Goal: Navigation & Orientation: Find specific page/section

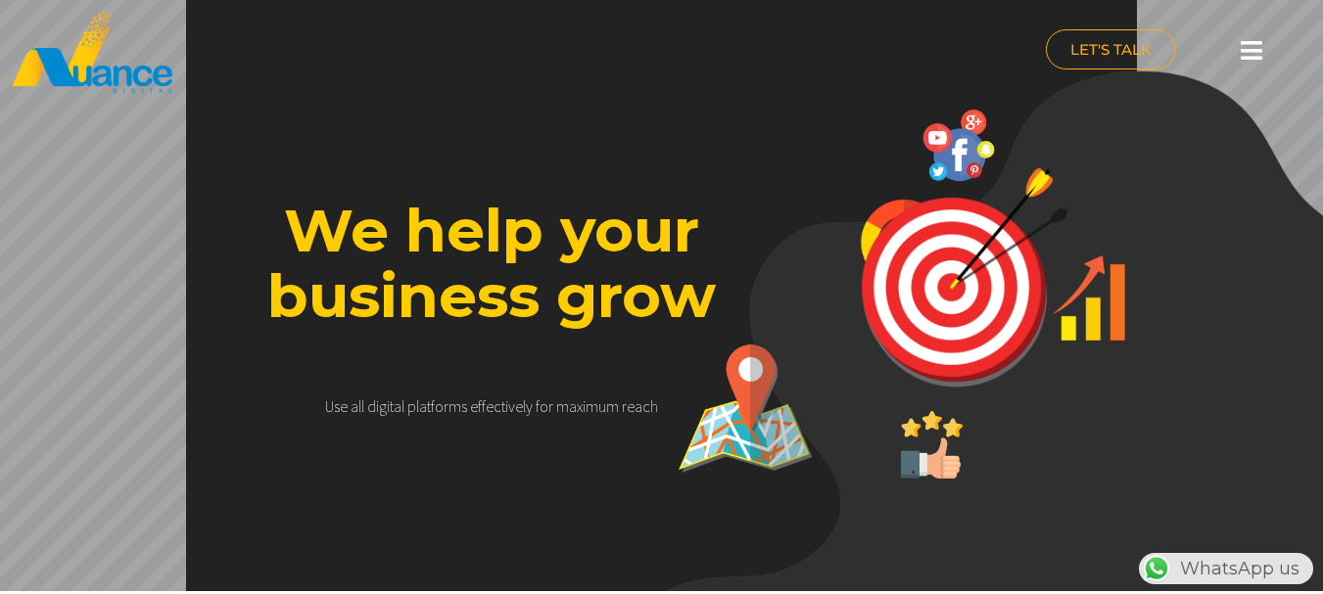
click at [1255, 55] on icon at bounding box center [1251, 50] width 22 height 24
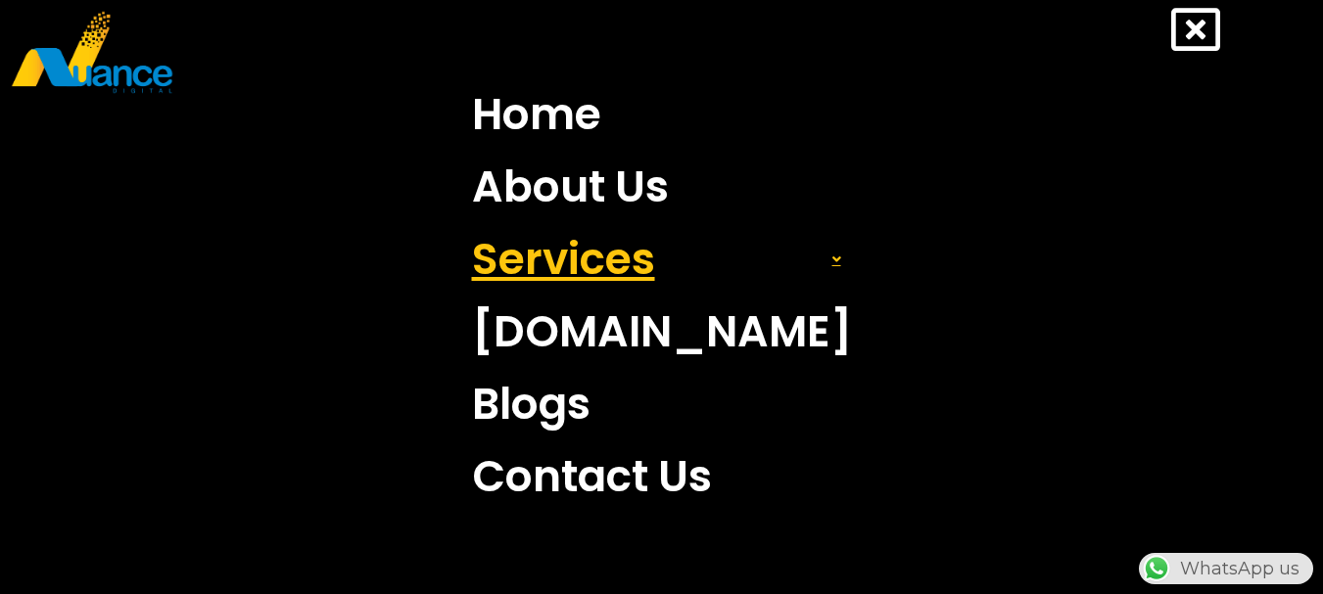
click at [612, 271] on link "Services" at bounding box center [661, 259] width 409 height 72
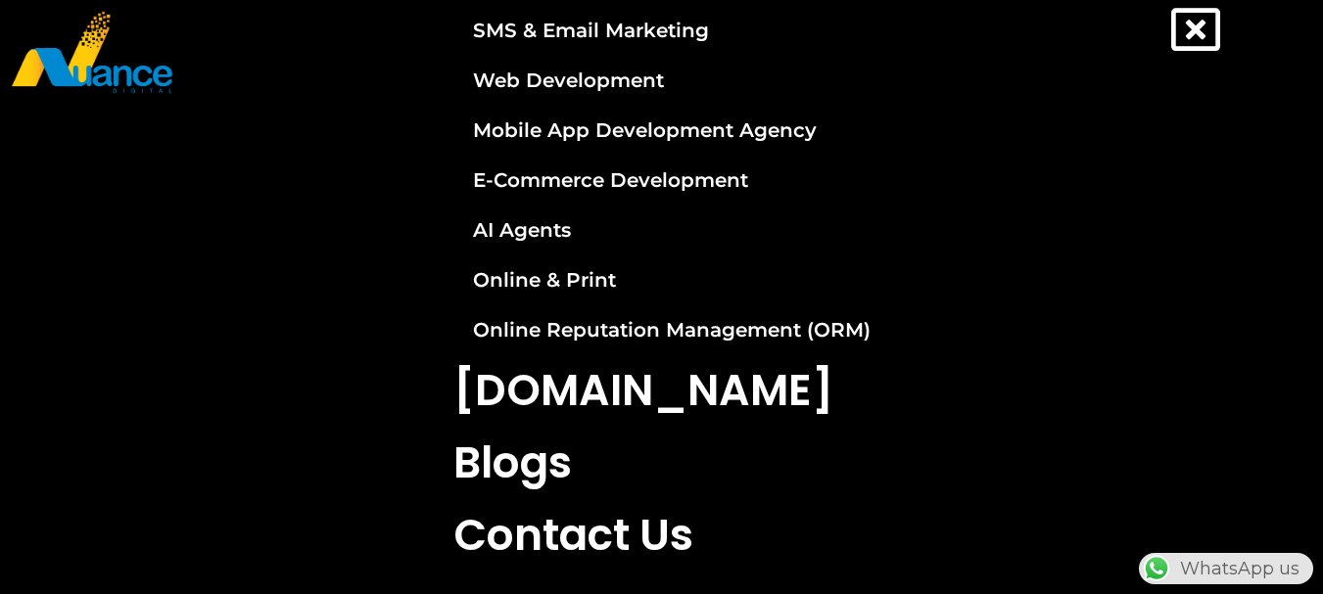
click at [1193, 29] on icon at bounding box center [1195, 29] width 49 height 49
